Goal: Task Accomplishment & Management: Manage account settings

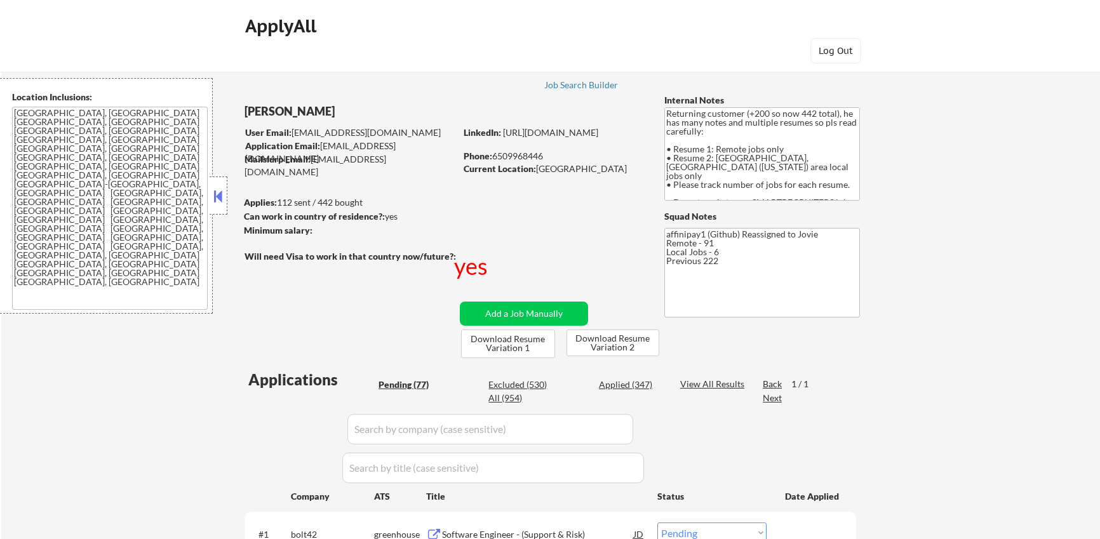
select select ""pending""
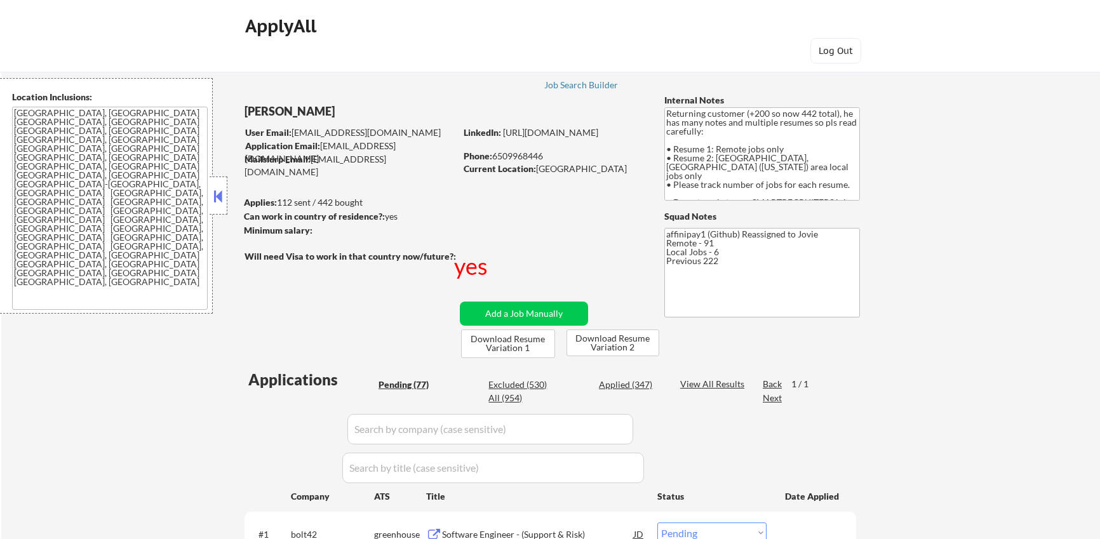
select select ""pending""
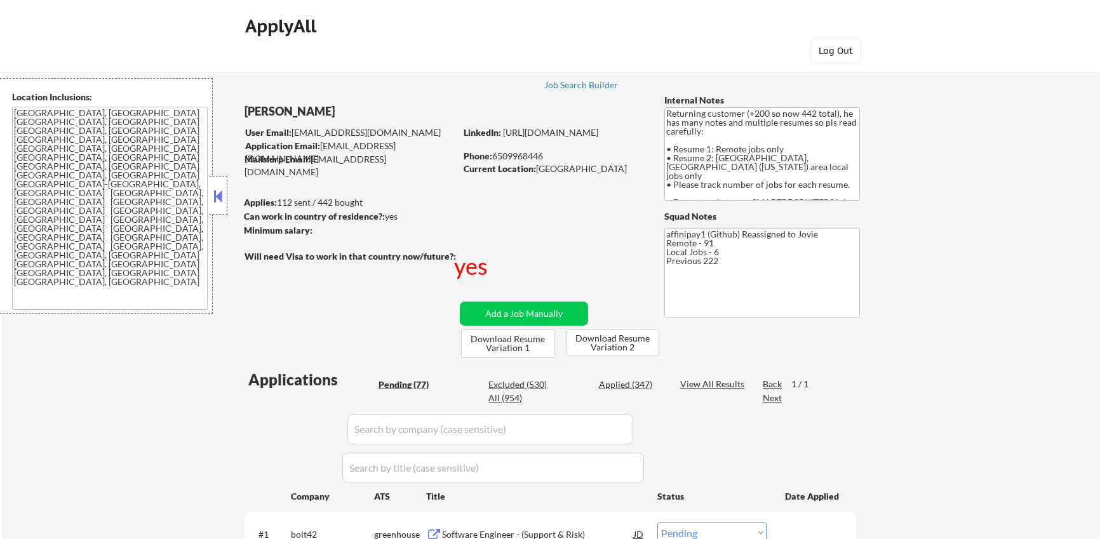
select select ""pending""
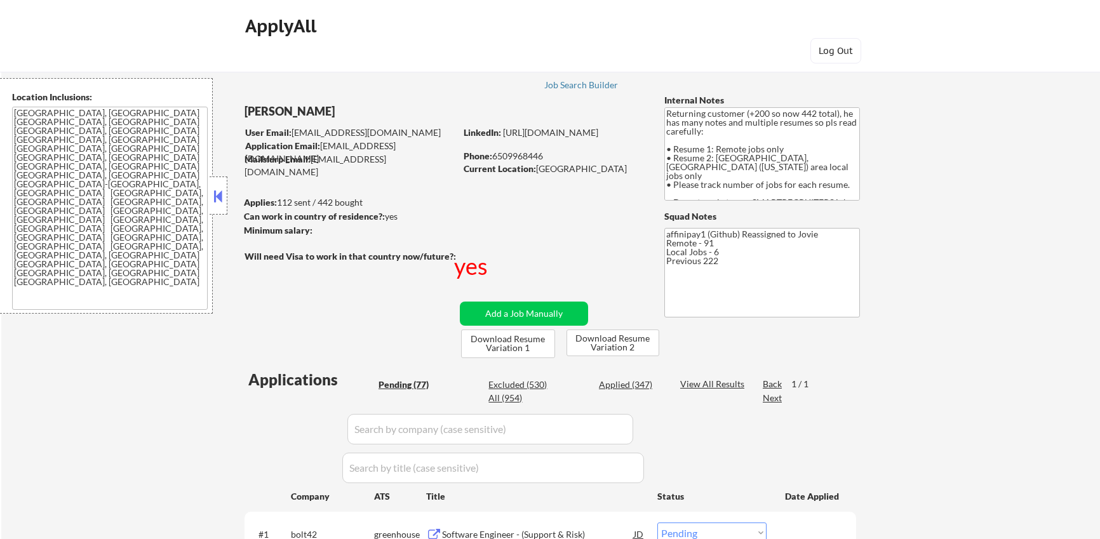
select select ""pending""
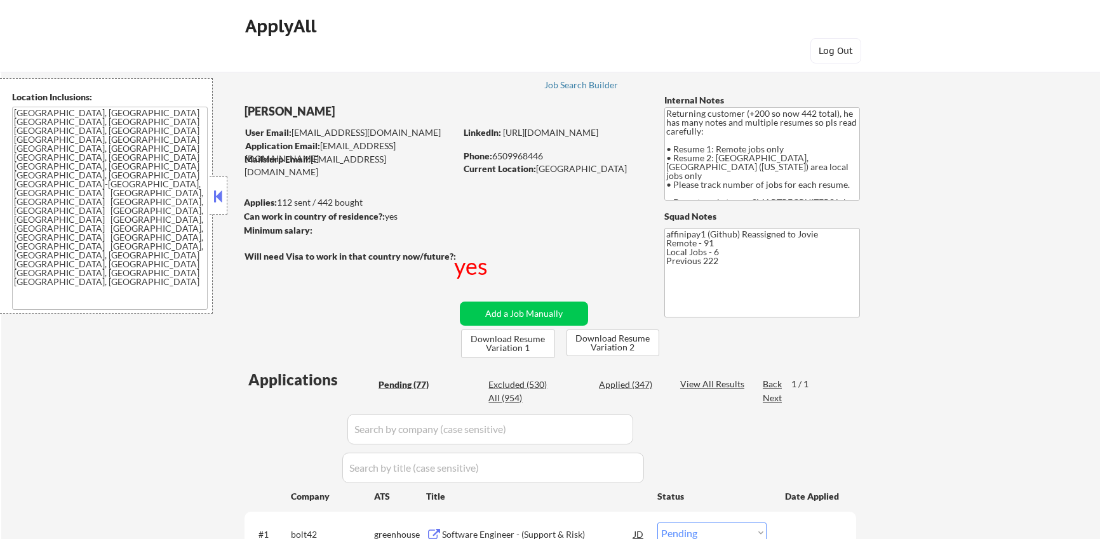
select select ""pending""
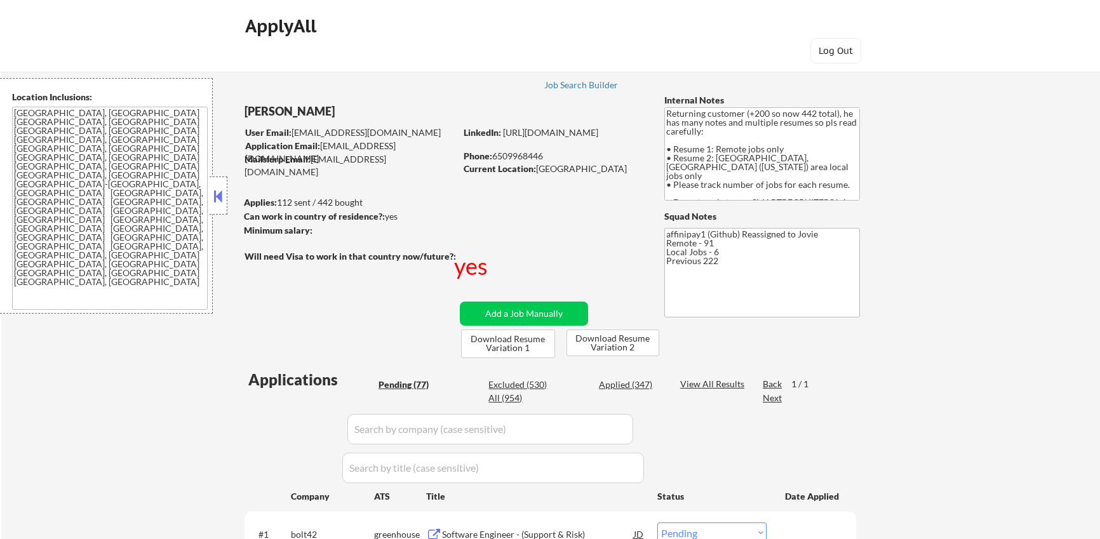
select select ""pending""
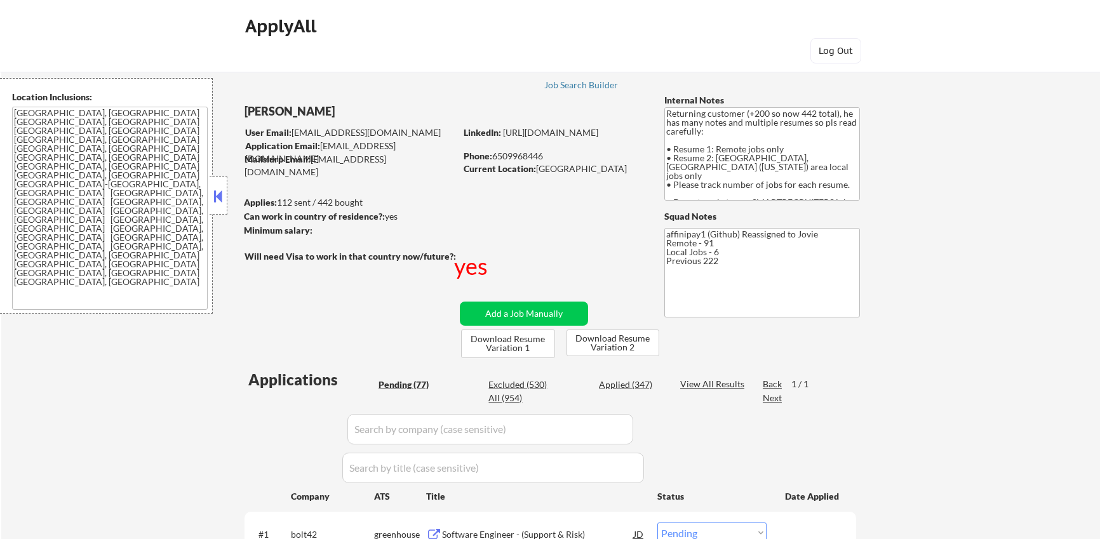
select select ""pending""
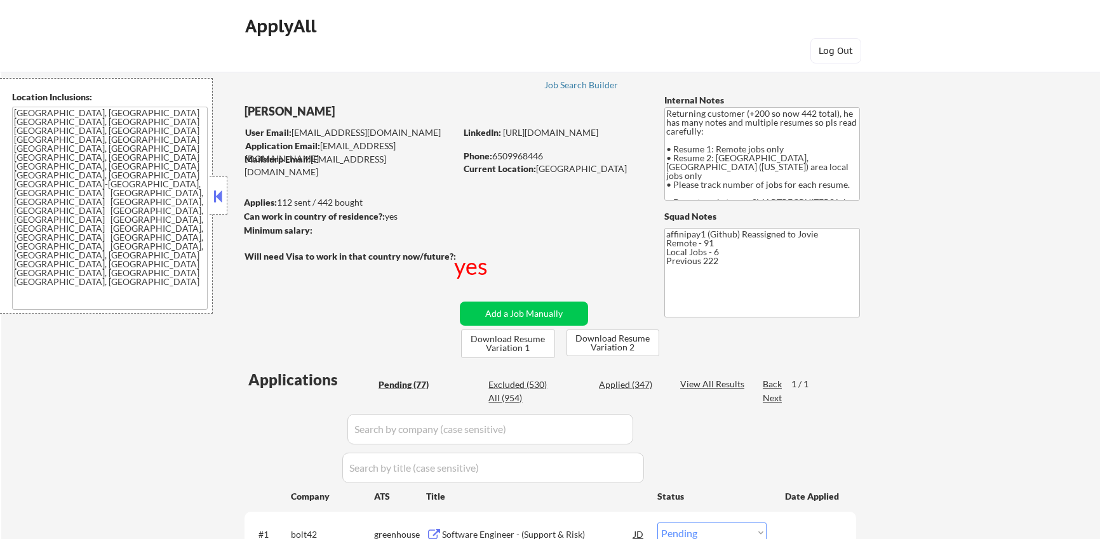
select select ""pending""
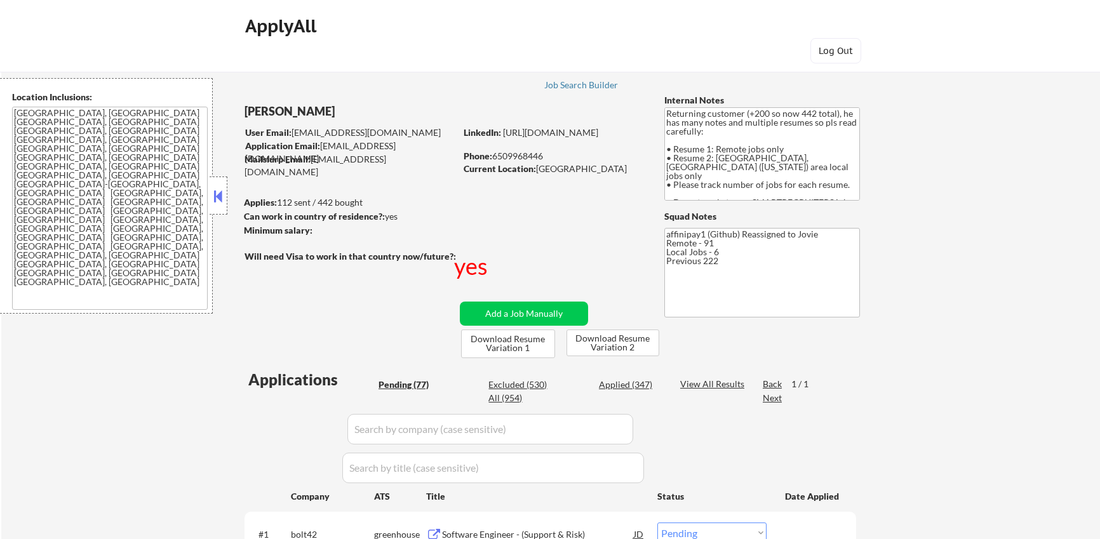
select select ""pending""
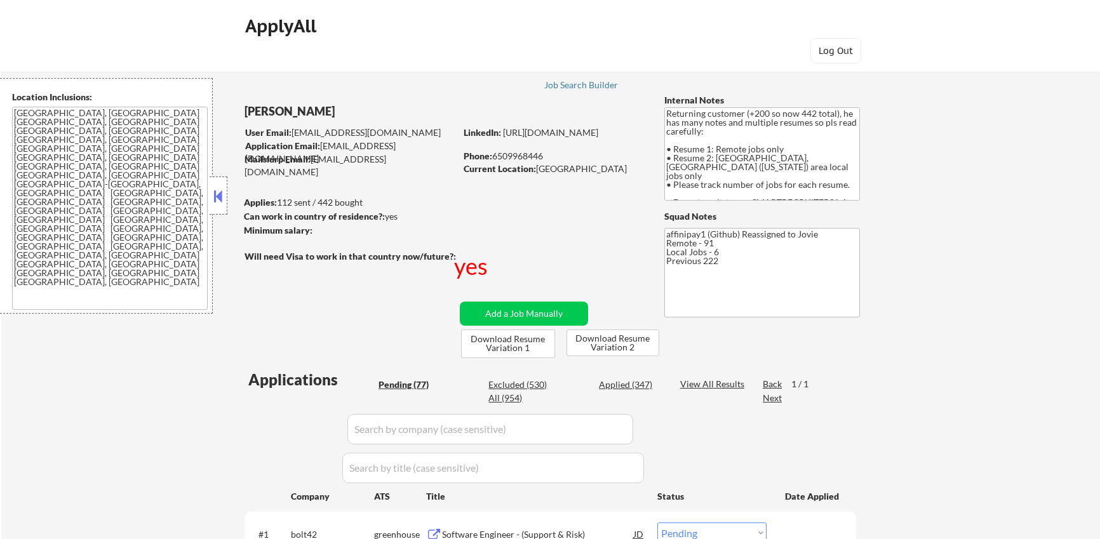
select select ""pending""
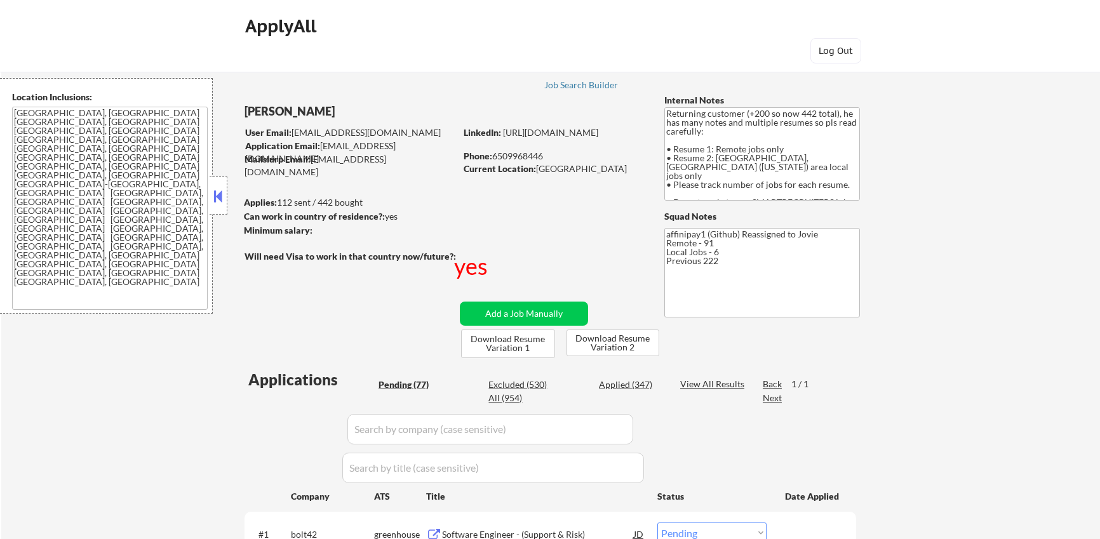
select select ""pending""
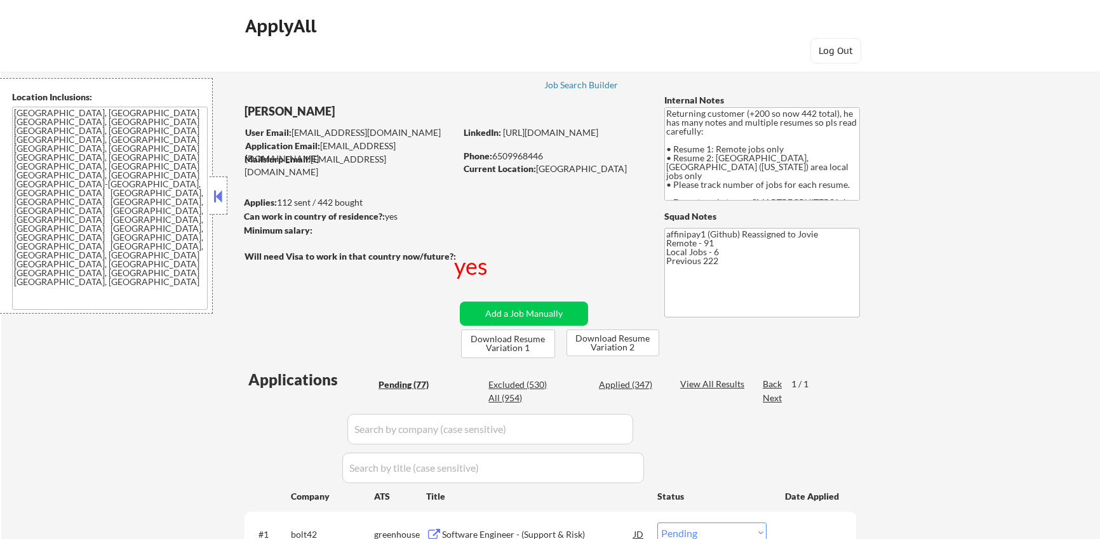
select select ""pending""
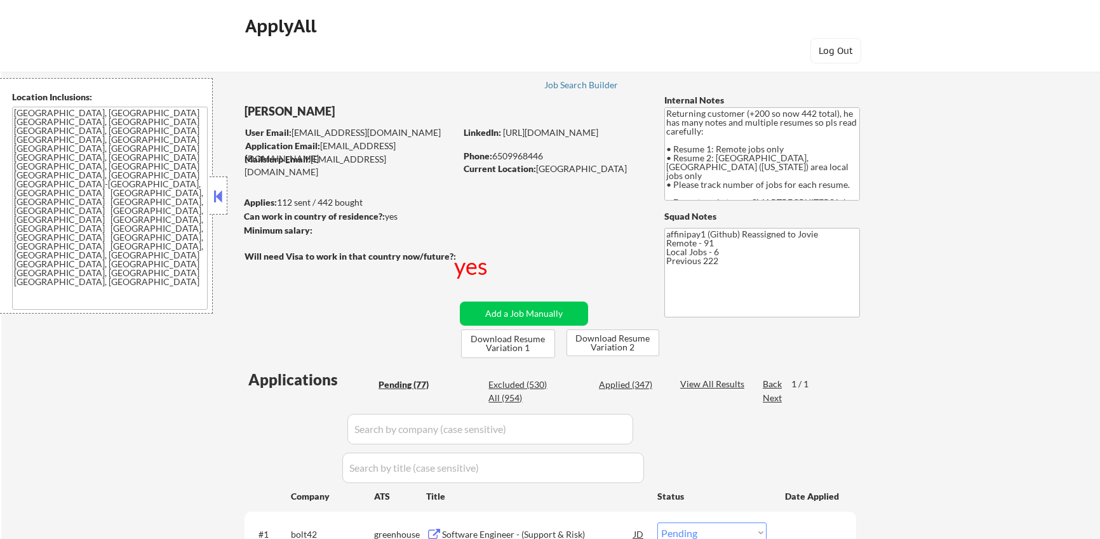
select select ""pending""
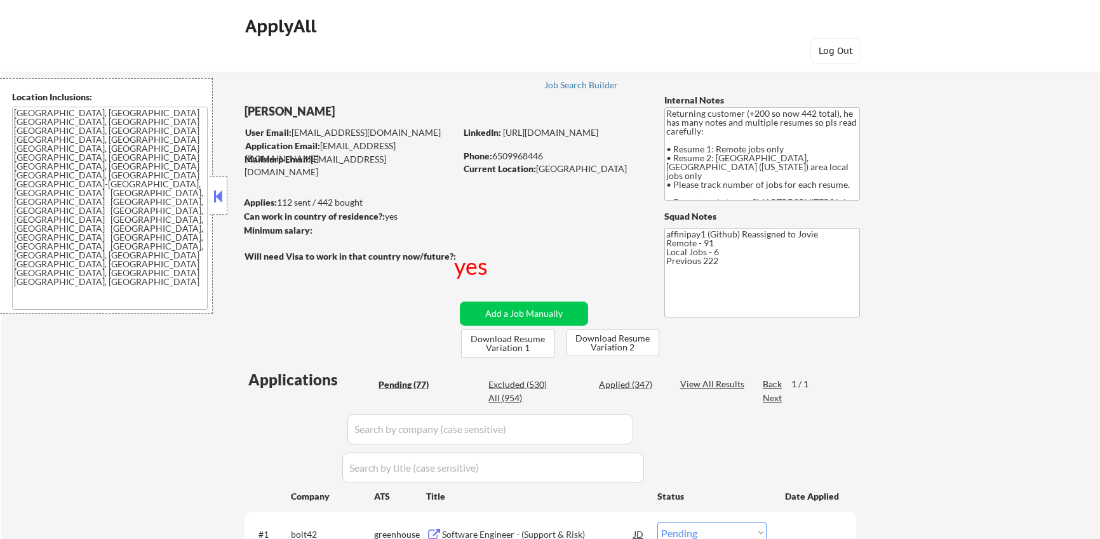
select select ""pending""
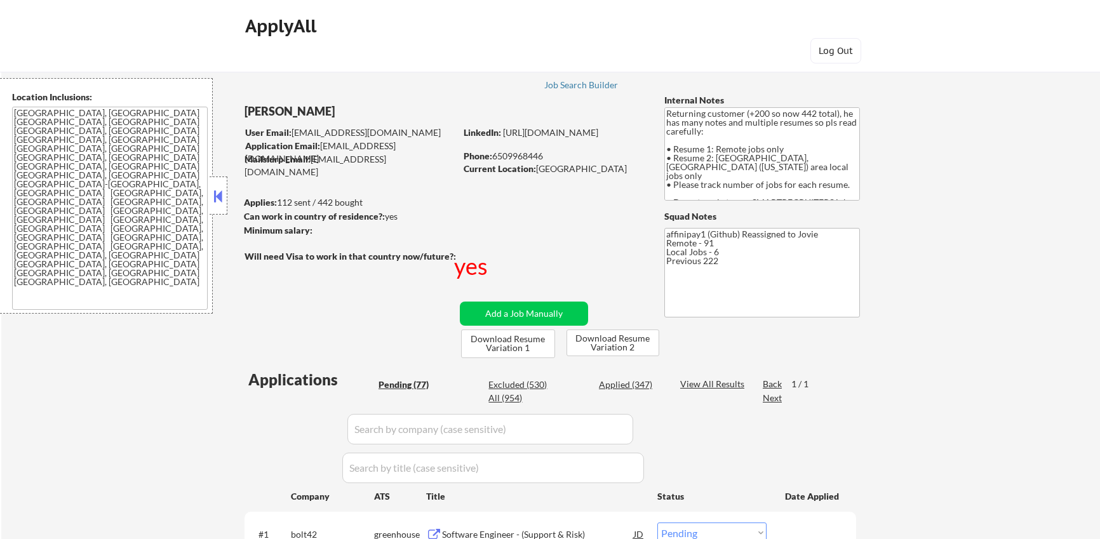
select select ""pending""
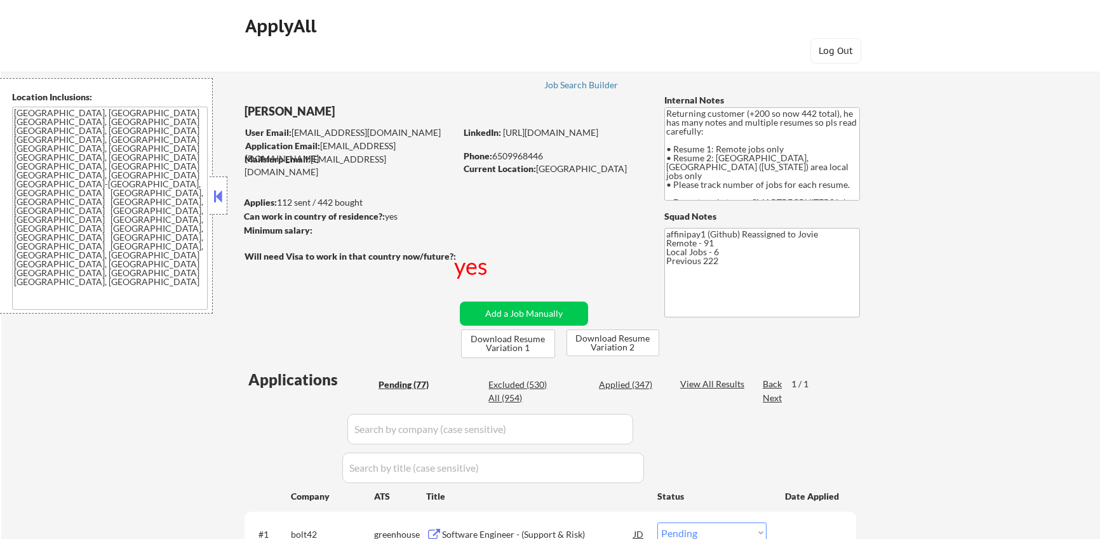
select select ""pending""
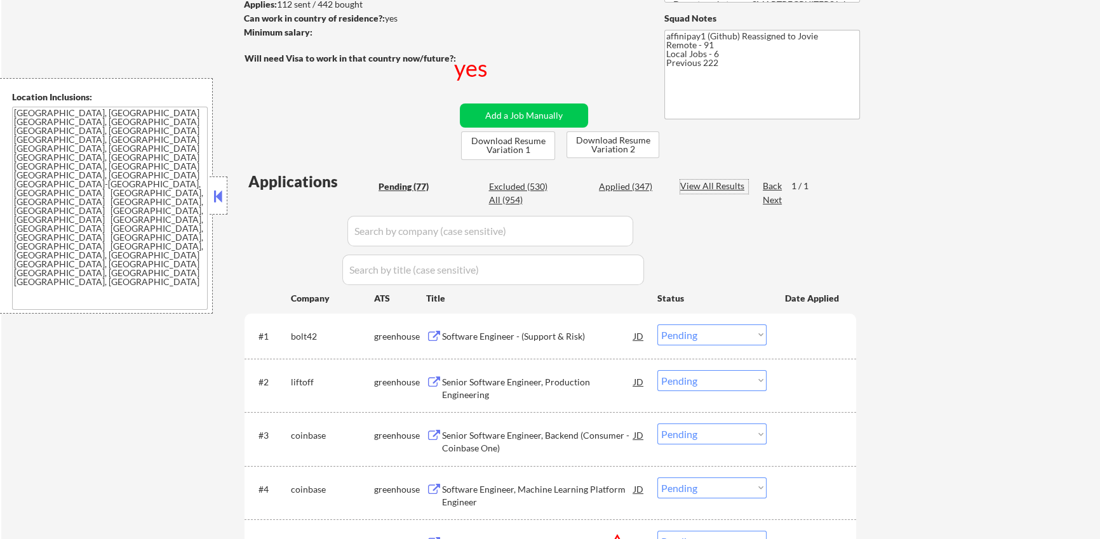
click at [713, 184] on div "View All Results" at bounding box center [714, 186] width 68 height 13
click at [475, 236] on input "input" at bounding box center [490, 231] width 286 height 30
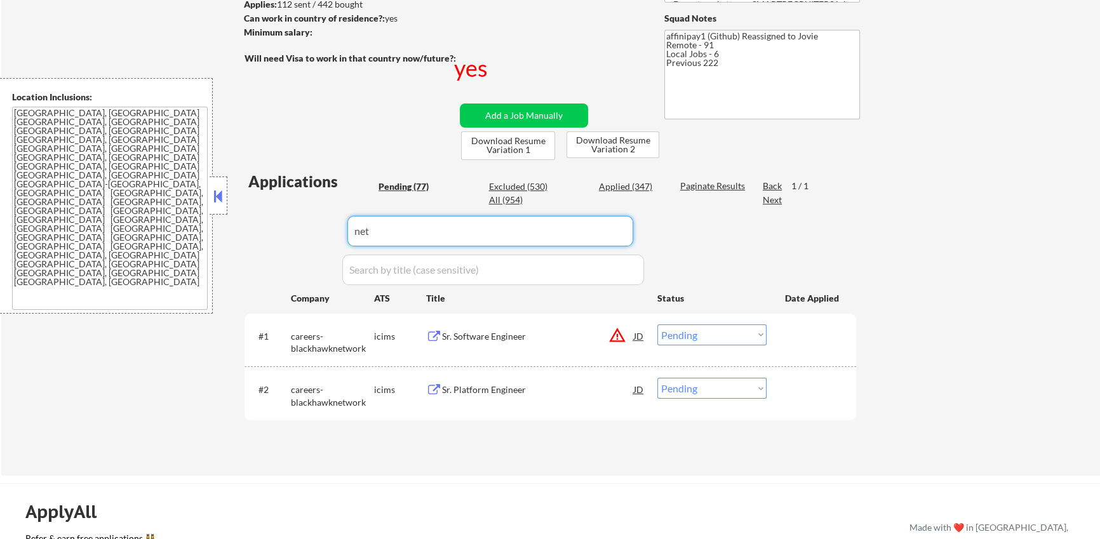
type input "net"
click at [507, 198] on div "All (954)" at bounding box center [520, 200] width 64 height 13
select select ""applied""
select select ""excluded__other_""
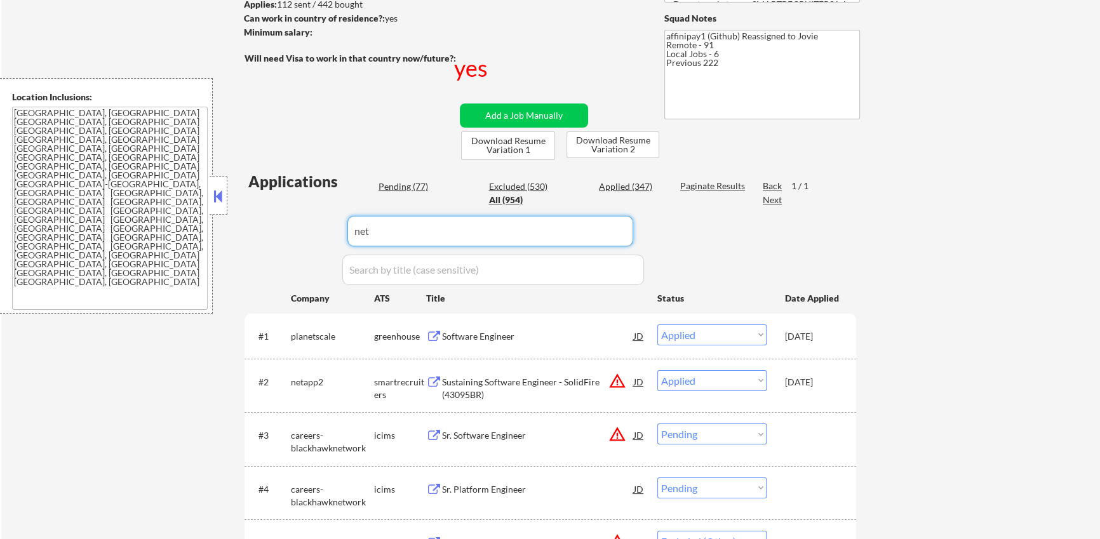
click at [475, 244] on input "input" at bounding box center [490, 231] width 286 height 30
click at [471, 242] on input "input" at bounding box center [490, 231] width 286 height 30
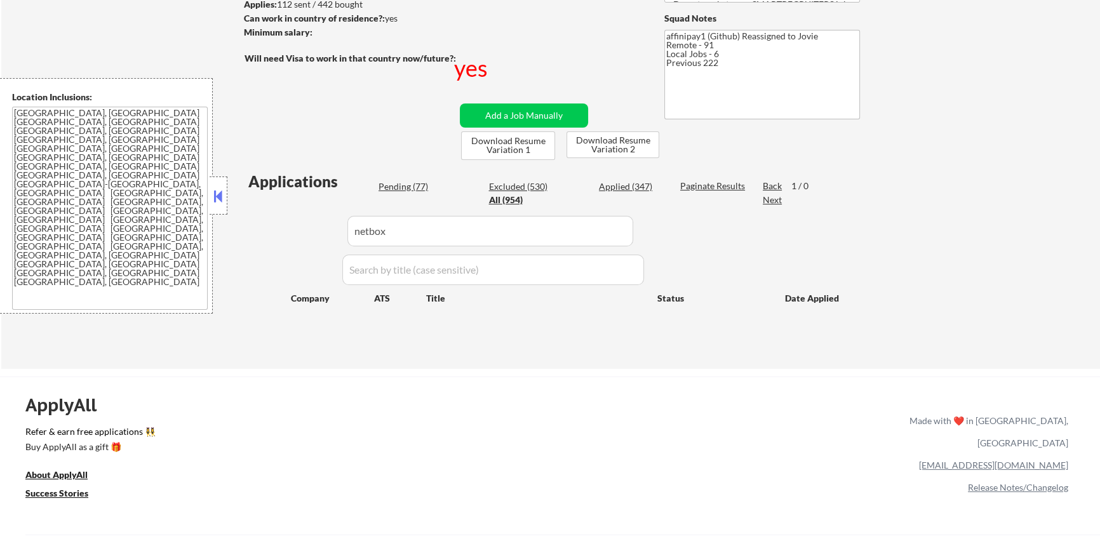
click at [392, 239] on input "input" at bounding box center [490, 231] width 286 height 30
type input "game"
select select ""applied""
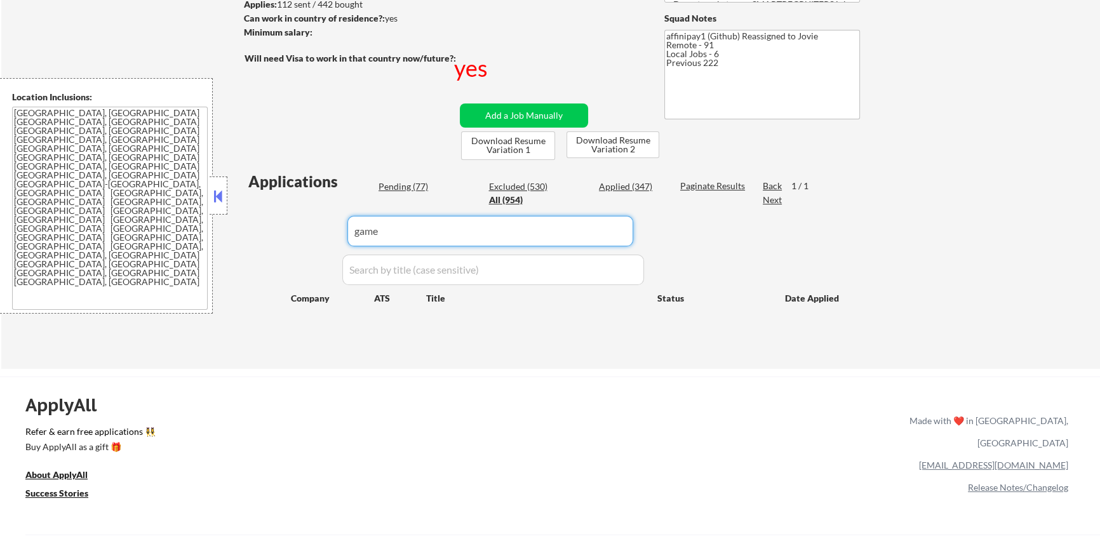
select select ""applied""
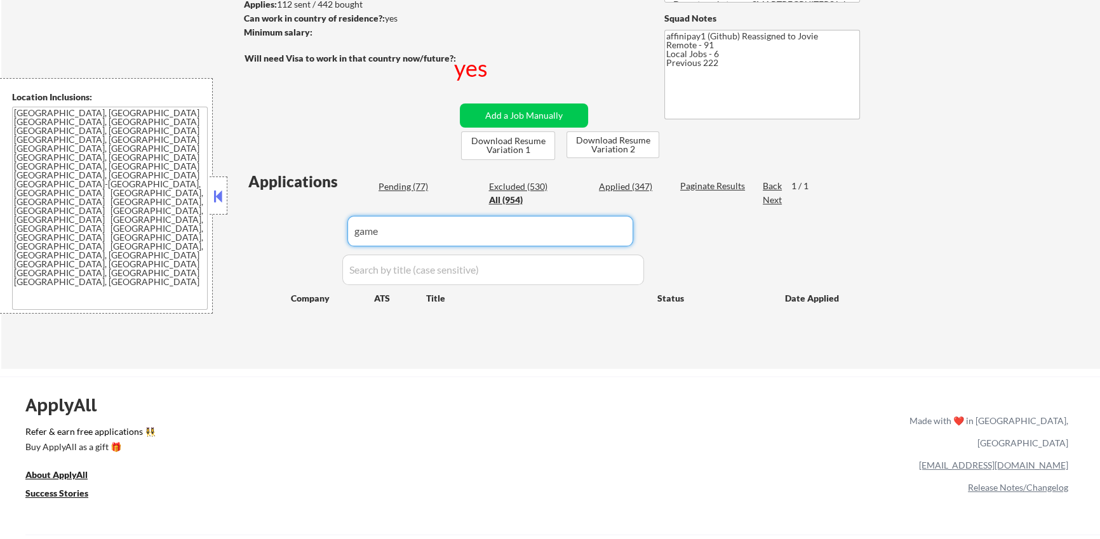
select select ""applied""
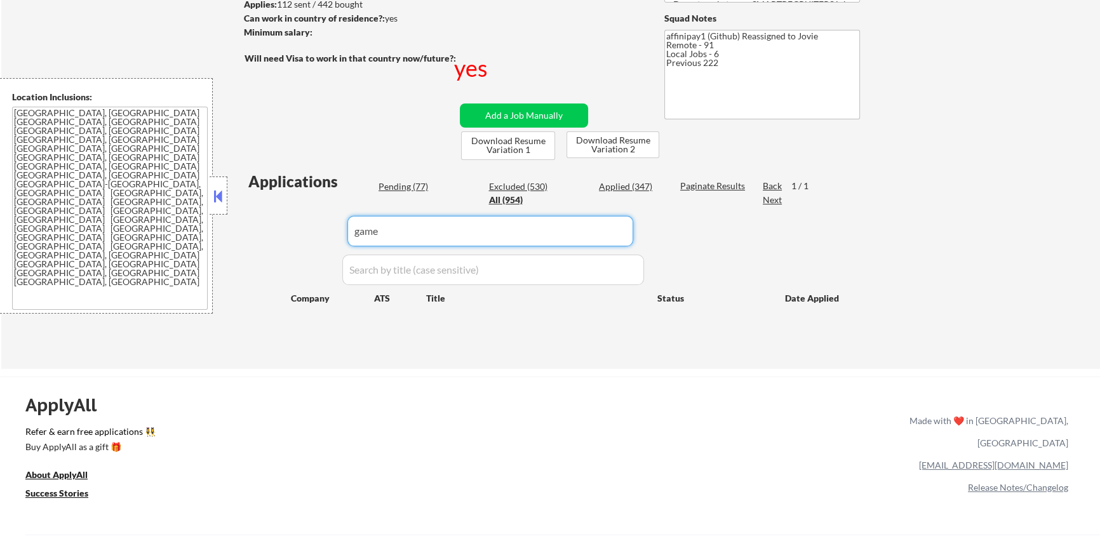
select select ""applied""
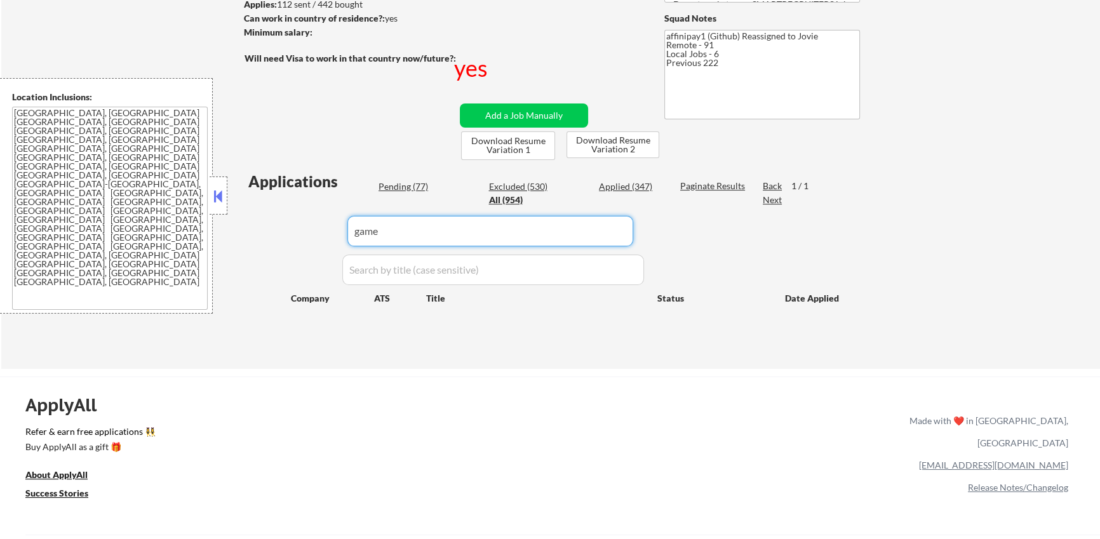
select select ""applied""
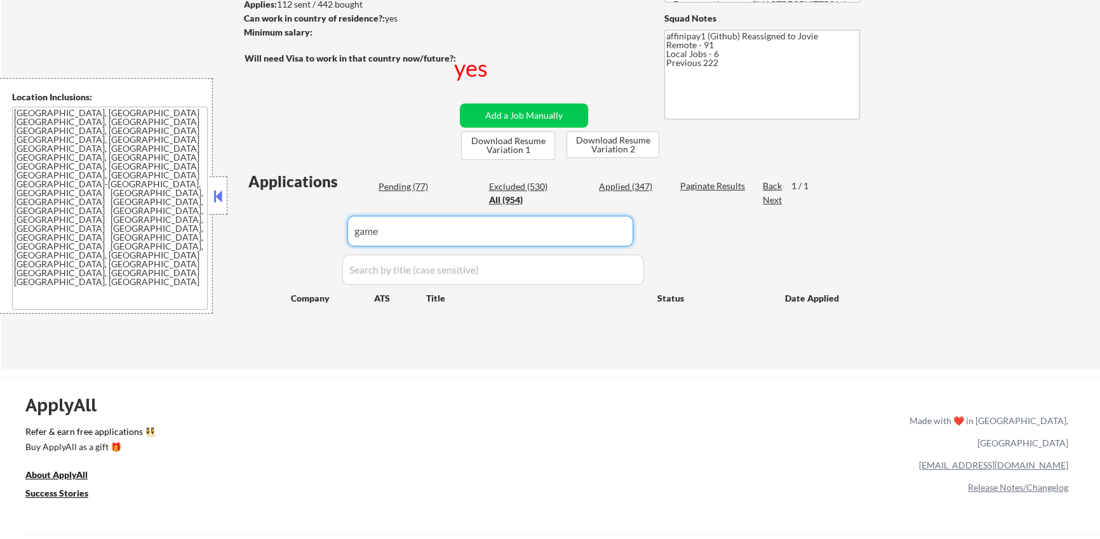
select select ""applied""
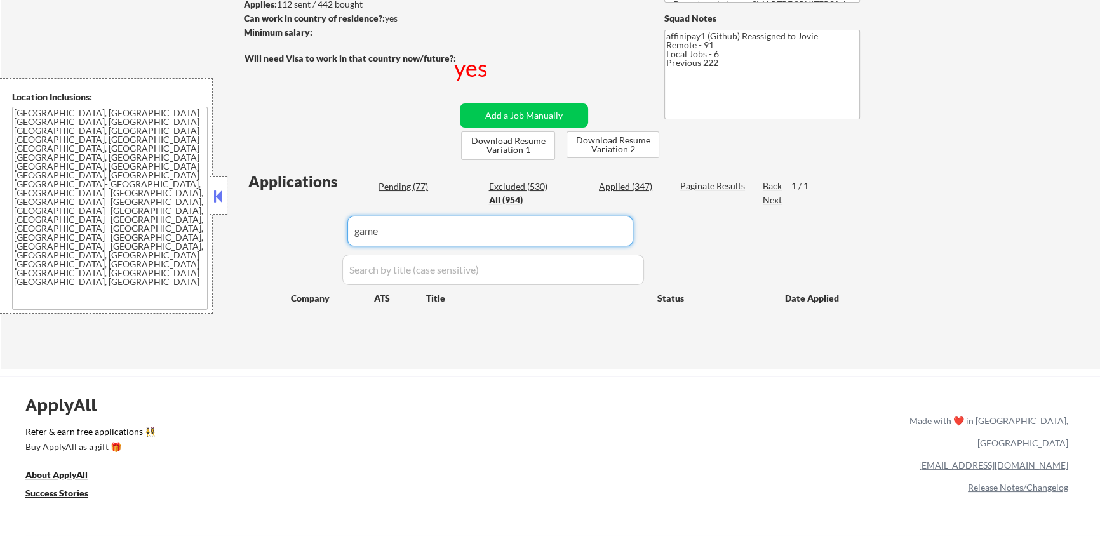
select select ""applied""
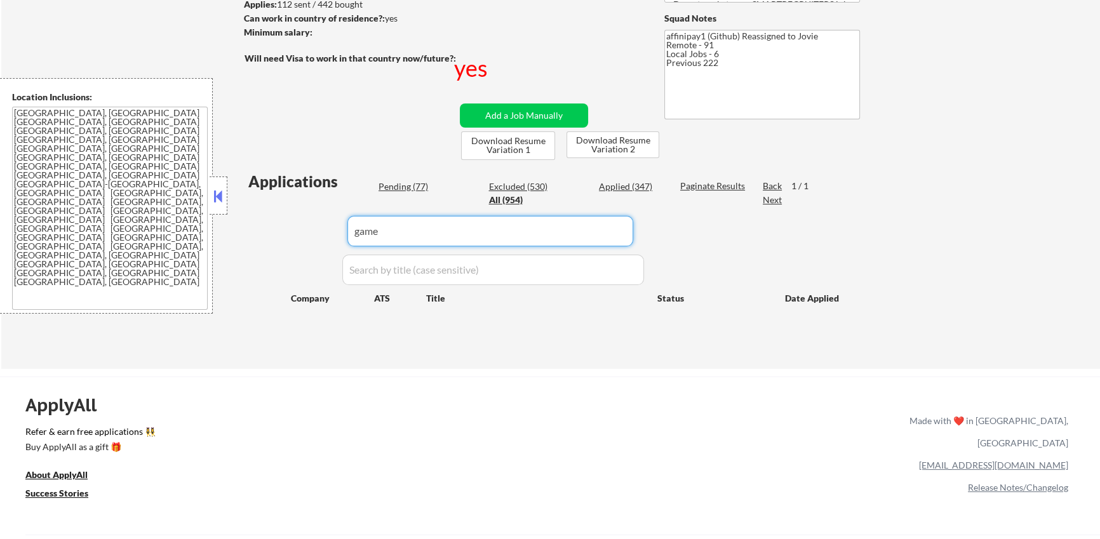
select select ""applied""
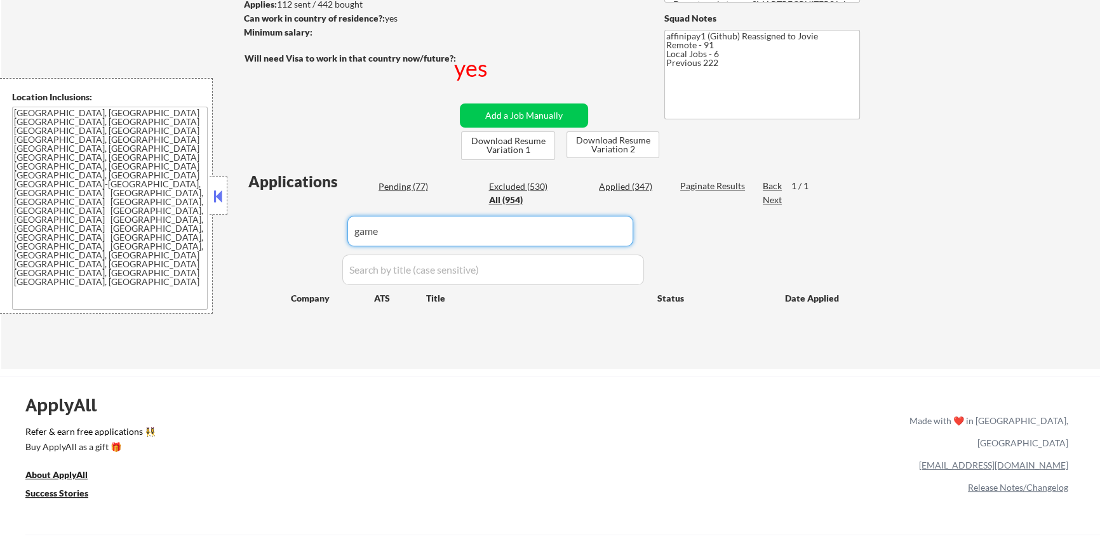
select select ""applied""
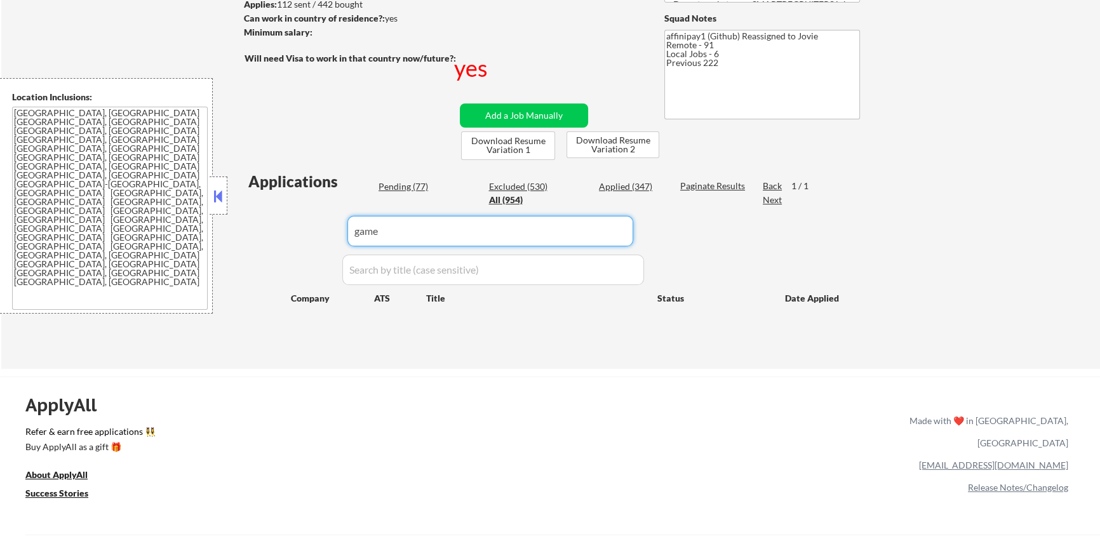
select select ""applied""
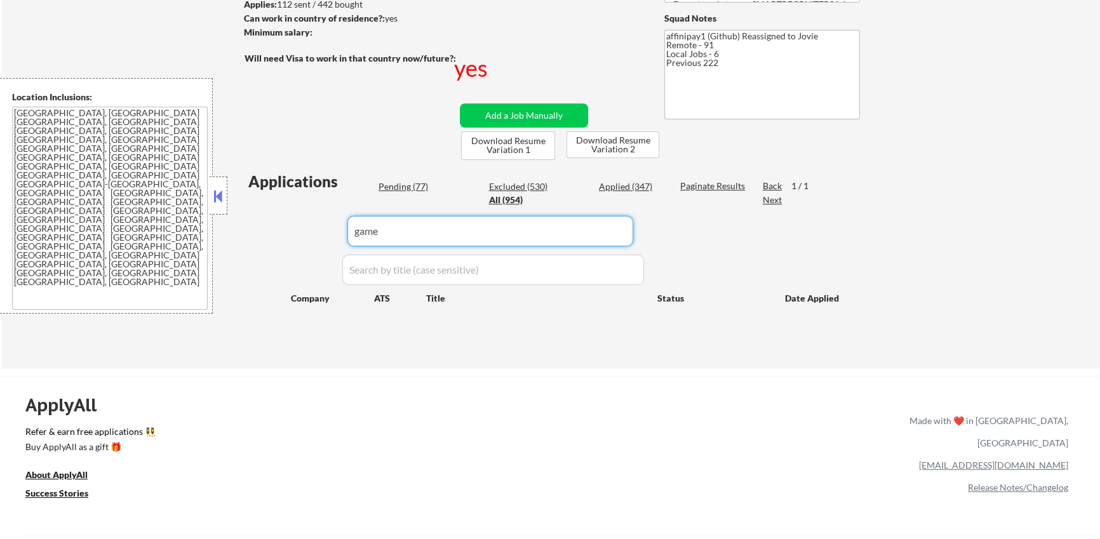
select select ""applied""
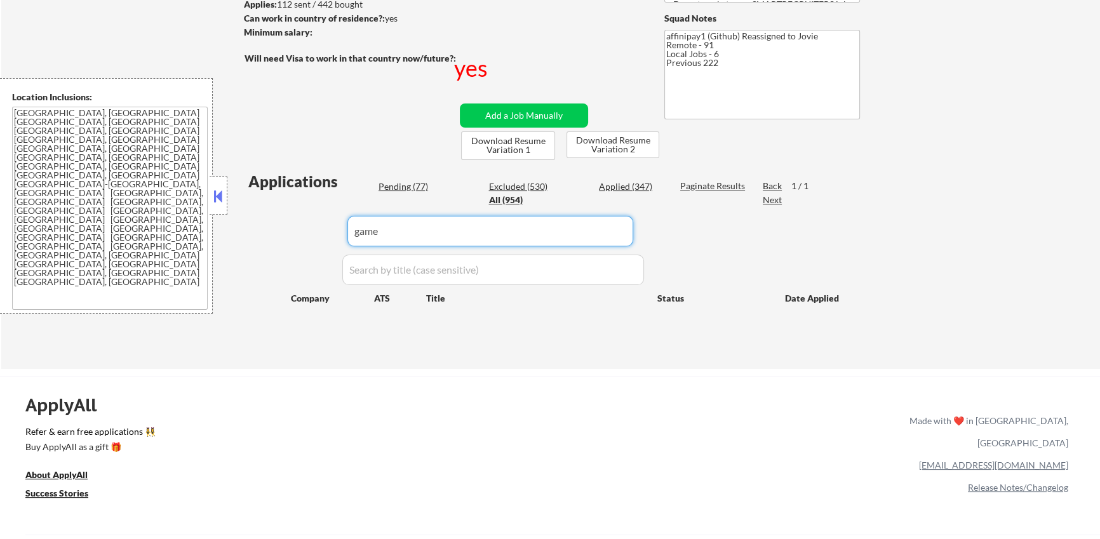
select select ""applied""
select select ""excluded__other_""
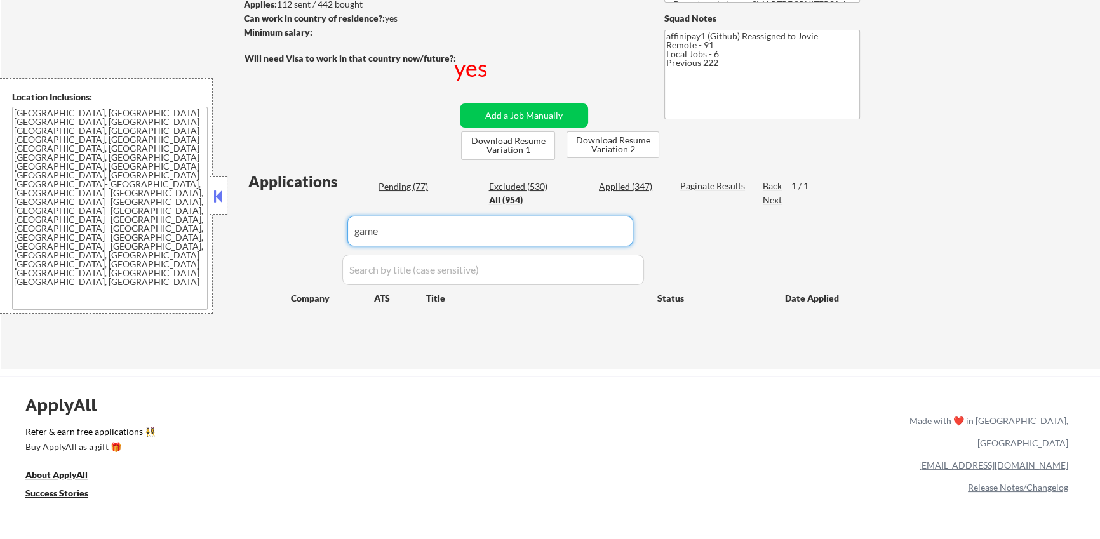
select select ""applied""
select select ""excluded__bad_match_""
select select ""excluded__location_""
select select ""excluded__expired_""
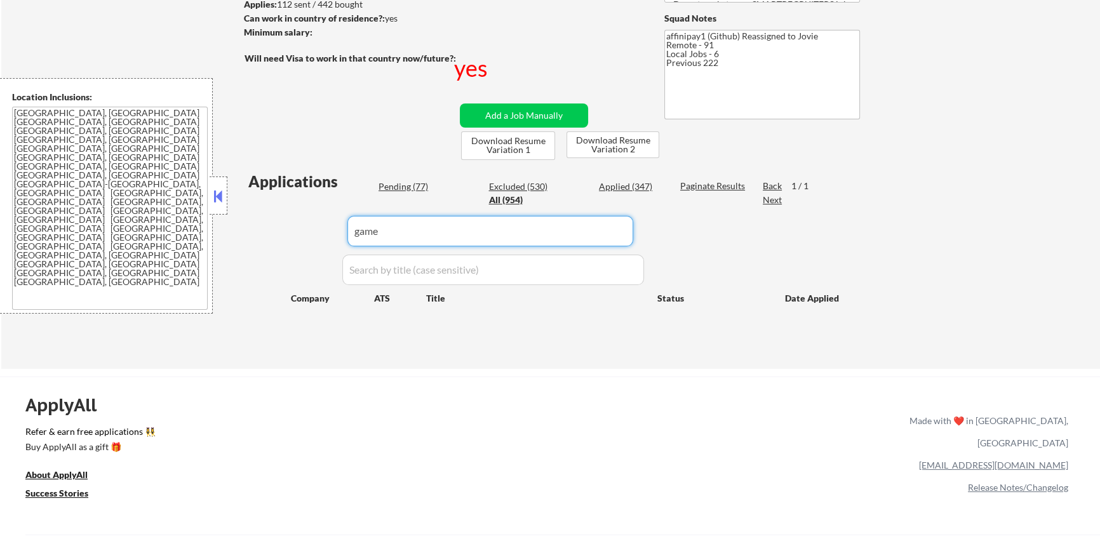
select select ""excluded__other_""
select select ""excluded__expired_""
select select ""excluded__other_""
select select ""excluded""
select select ""excluded__expired_""
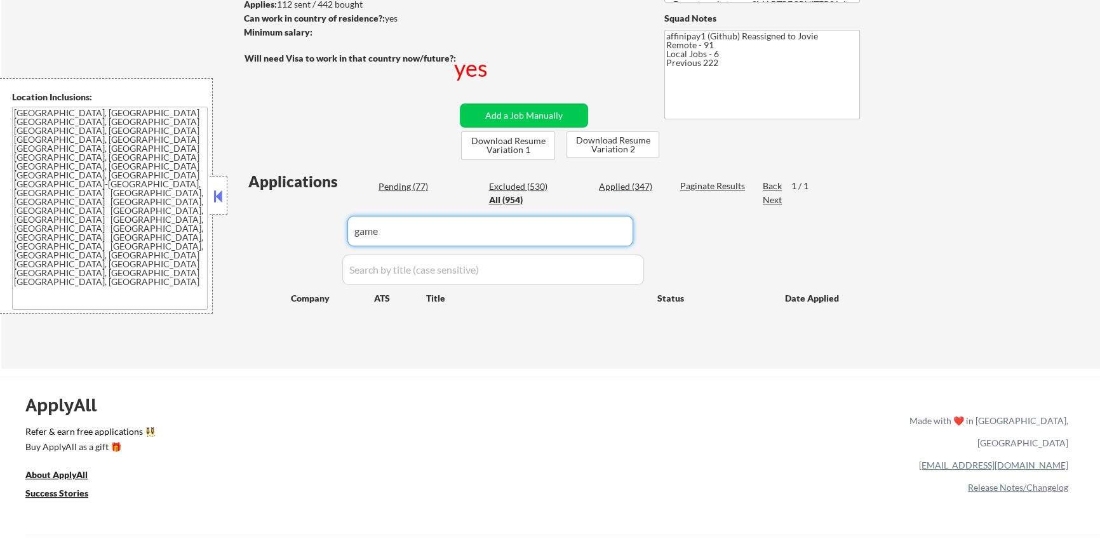
select select ""excluded__location_""
select select ""excluded__expired_""
select select ""excluded__bad_match_""
select select ""applied""
select select ""excluded__expired_""
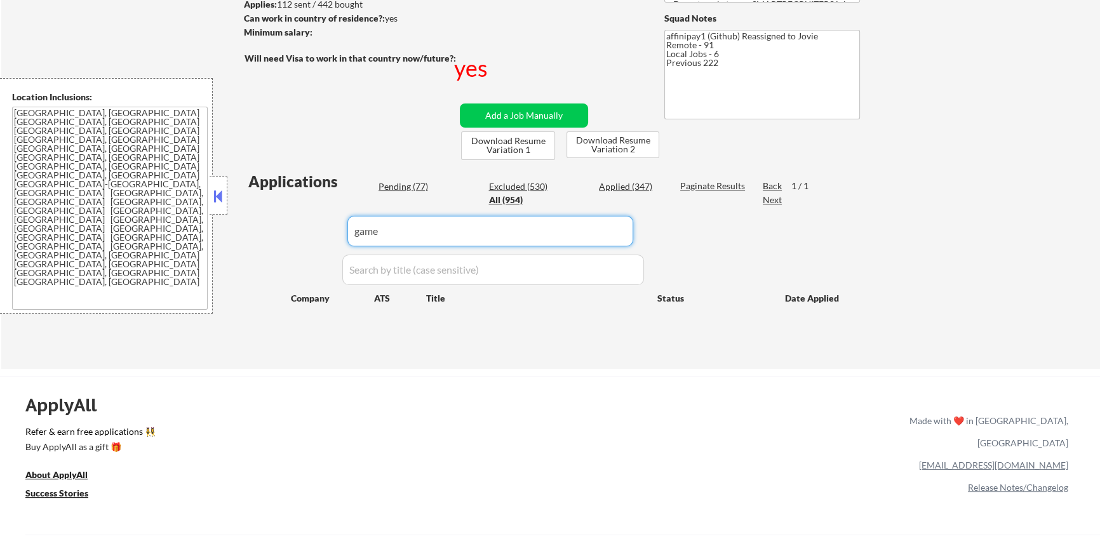
select select ""excluded""
select select ""excluded__other_""
select select ""excluded""
select select ""excluded__expired_""
select select ""excluded__other_""
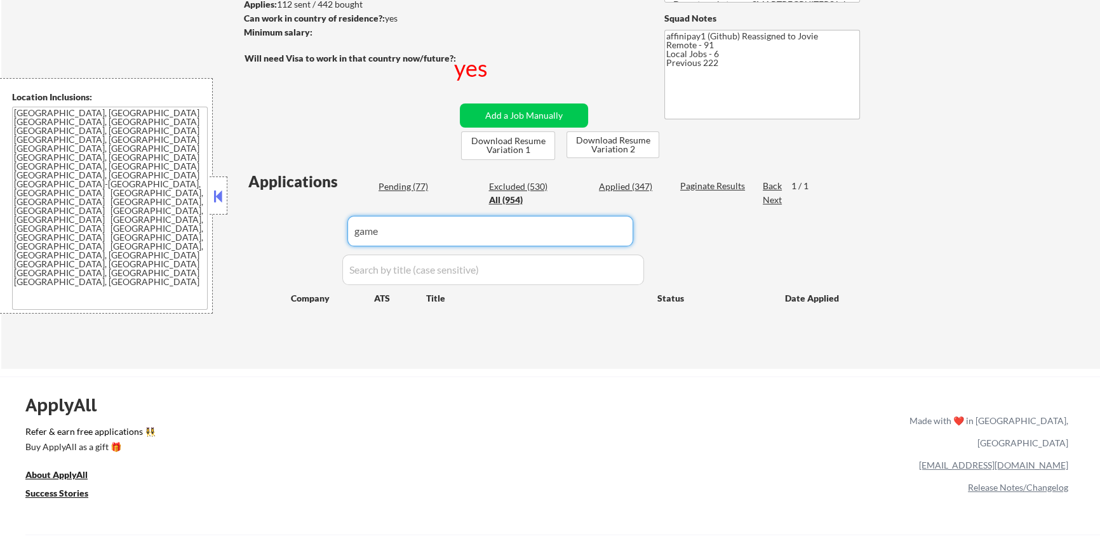
select select ""excluded""
select select ""excluded__other_""
select select ""excluded__expired_""
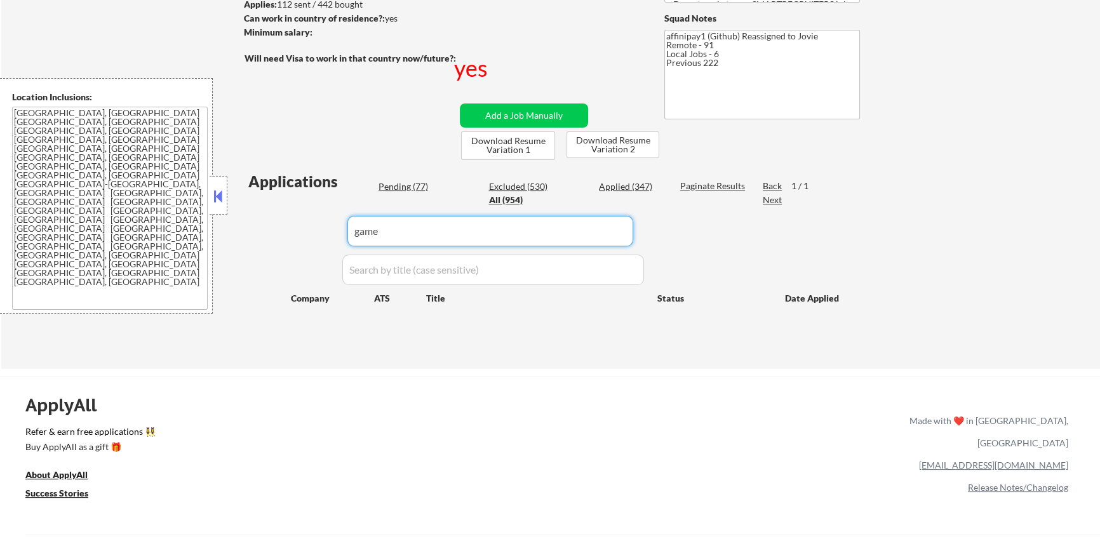
select select ""pending""
select select ""excluded__bad_match_""
select select ""excluded__blocklist_""
select select ""excluded__location_""
select select ""excluded""
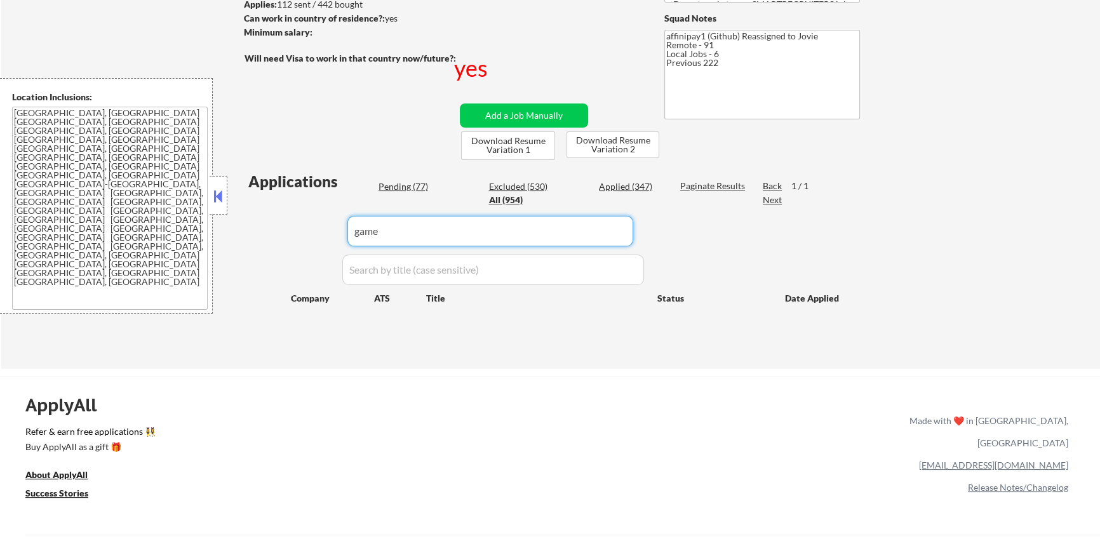
select select ""excluded__expired_""
select select ""excluded""
select select ""excluded__other_""
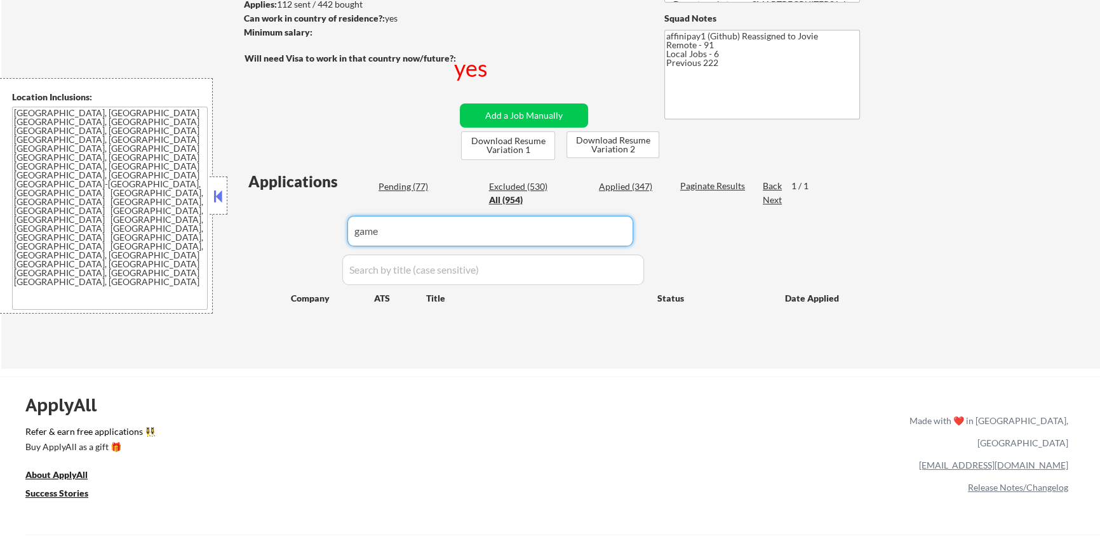
select select ""excluded__other_""
select select ""excluded""
select select ""excluded__blocklist_""
select select ""excluded__other_""
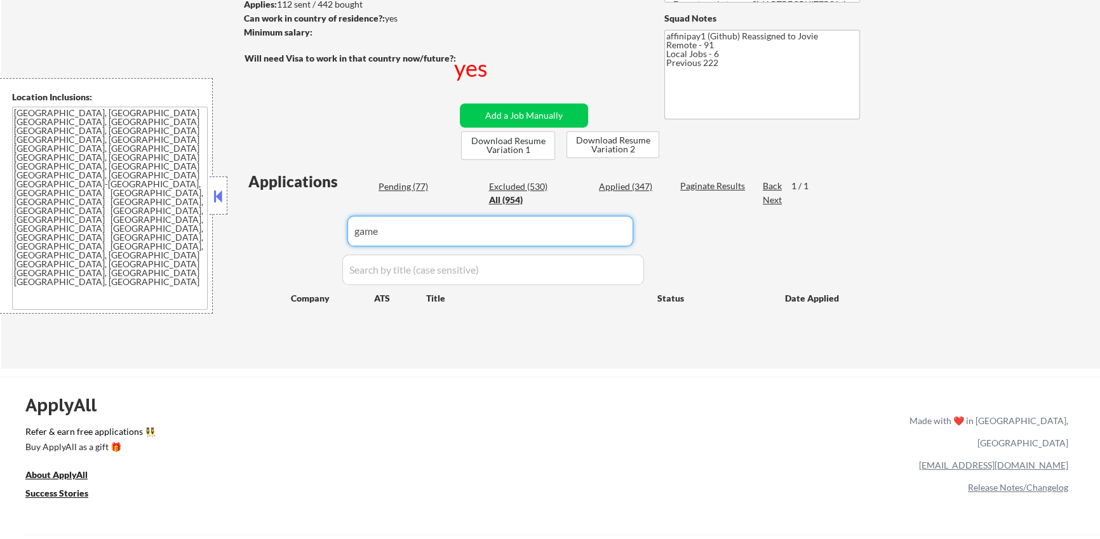
select select ""excluded""
select select ""pending""
select select ""excluded__bad_match_""
select select ""excluded__expired_""
select select ""excluded""
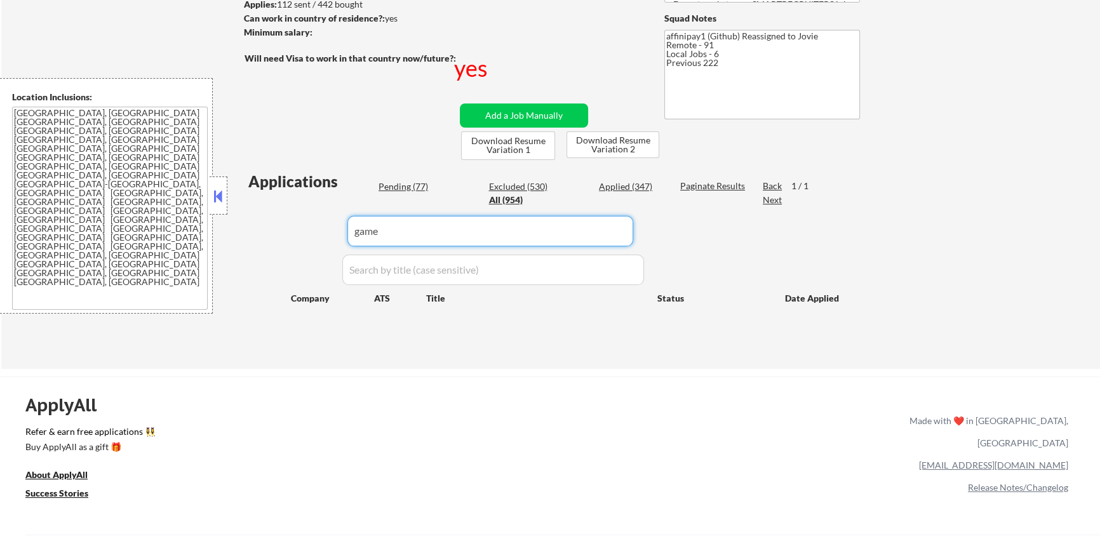
select select ""excluded__expired_""
select select ""pending""
select select ""excluded""
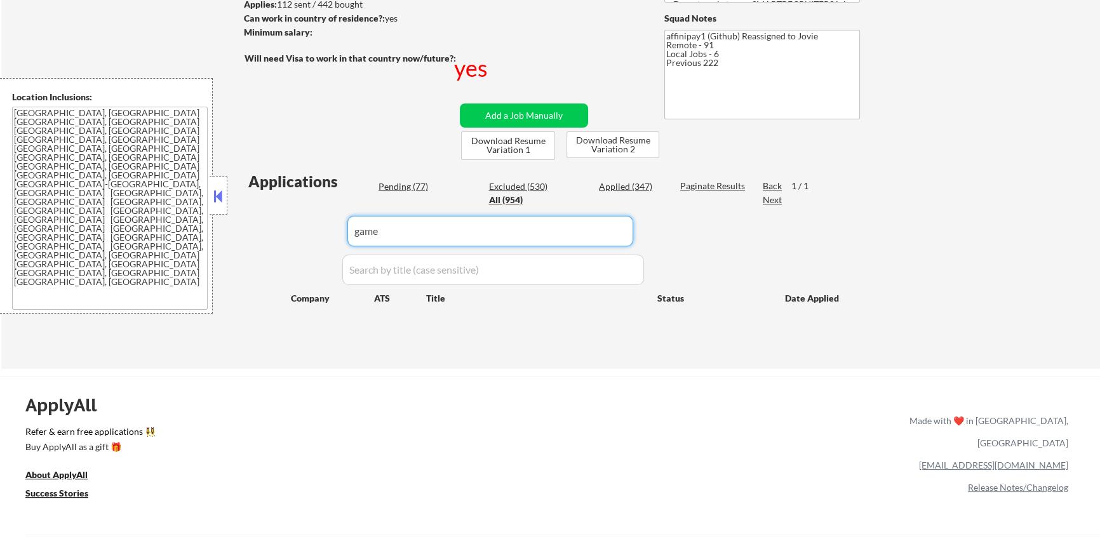
select select ""excluded""
select select ""excluded__bad_match_""
select select ""excluded__expired_""
select select ""pending""
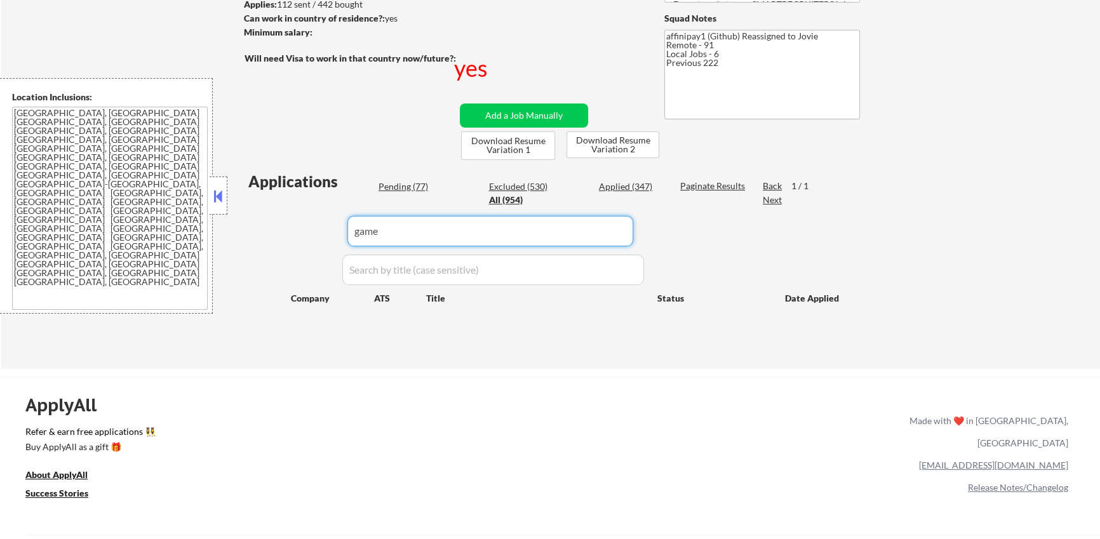
select select ""excluded__blocklist_""
select select ""excluded__other_""
select select ""excluded""
select select ""pending""
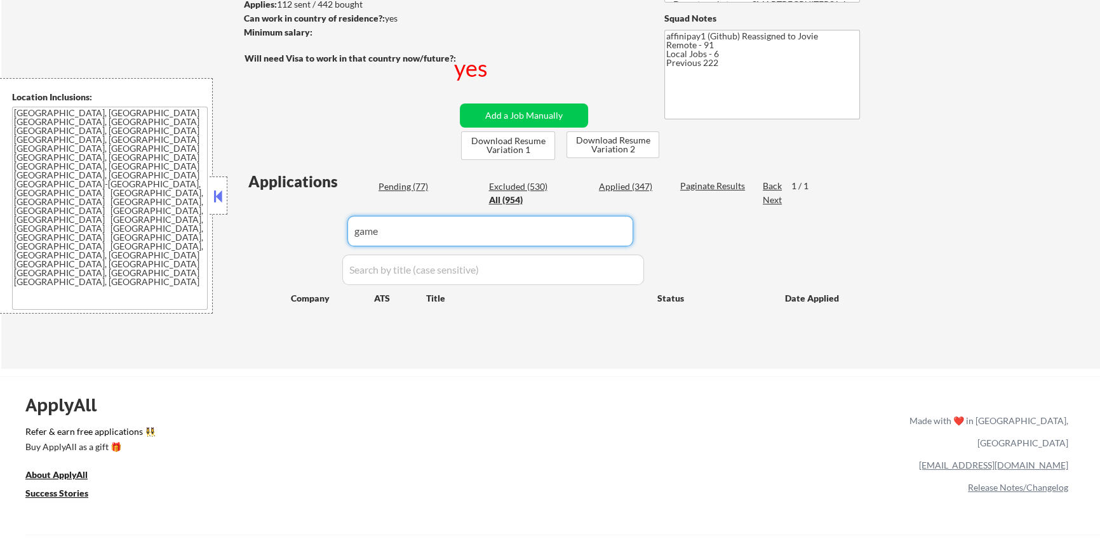
select select ""excluded__location_""
select select ""excluded__blocklist_""
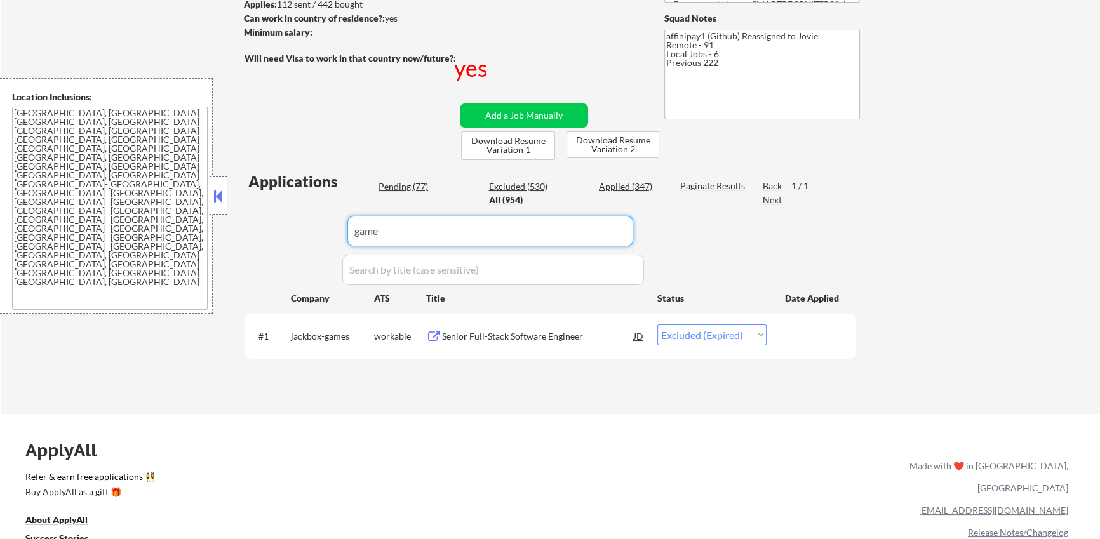
click at [471, 213] on div "Applications Pending (77) Excluded (530) Applied (347) All (954) Paginate Resul…" at bounding box center [551, 280] width 612 height 219
click at [469, 224] on input "input" at bounding box center [490, 231] width 286 height 30
